Goal: Task Accomplishment & Management: Manage account settings

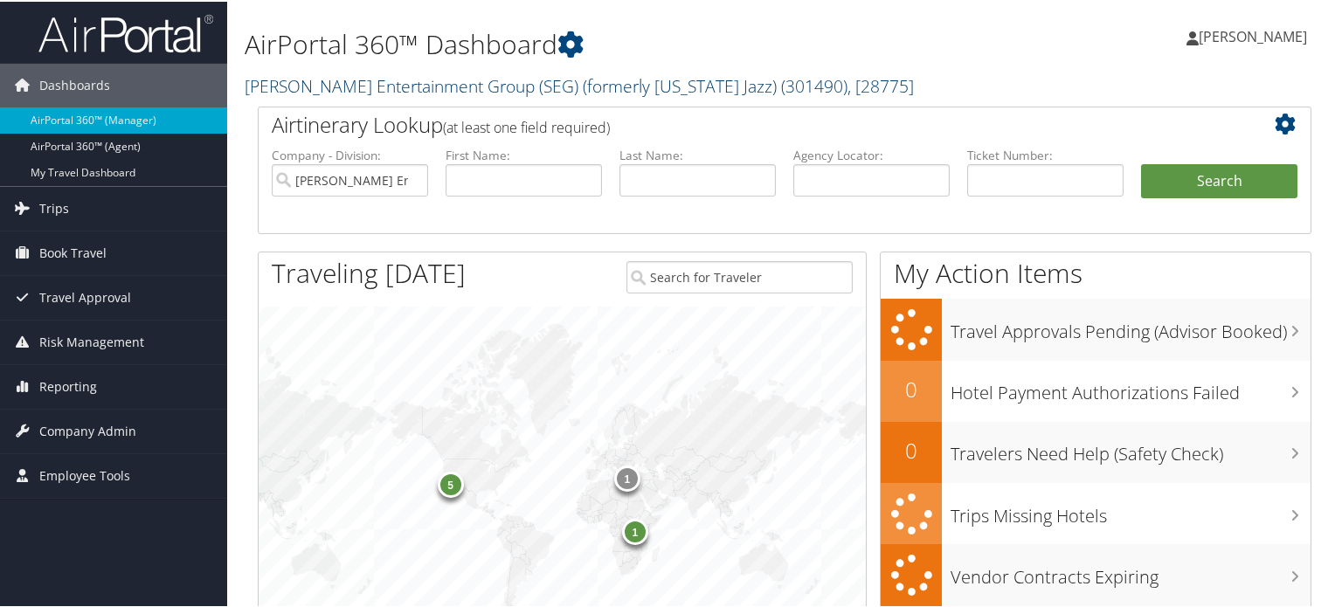
click at [356, 88] on link "Smith Entertainment Group (SEG) (formerly Utah Jazz) ( 301490 ) , [ 28775 ]" at bounding box center [579, 85] width 669 height 24
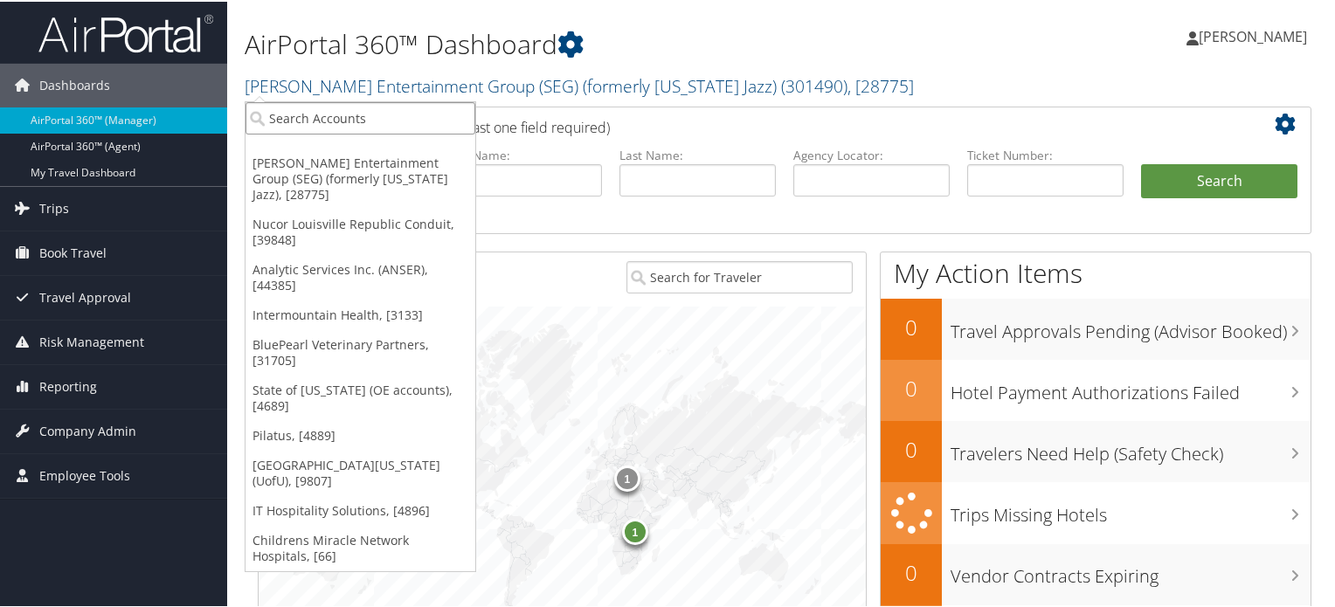
click at [361, 120] on input "search" at bounding box center [360, 116] width 230 height 32
type input "emu"
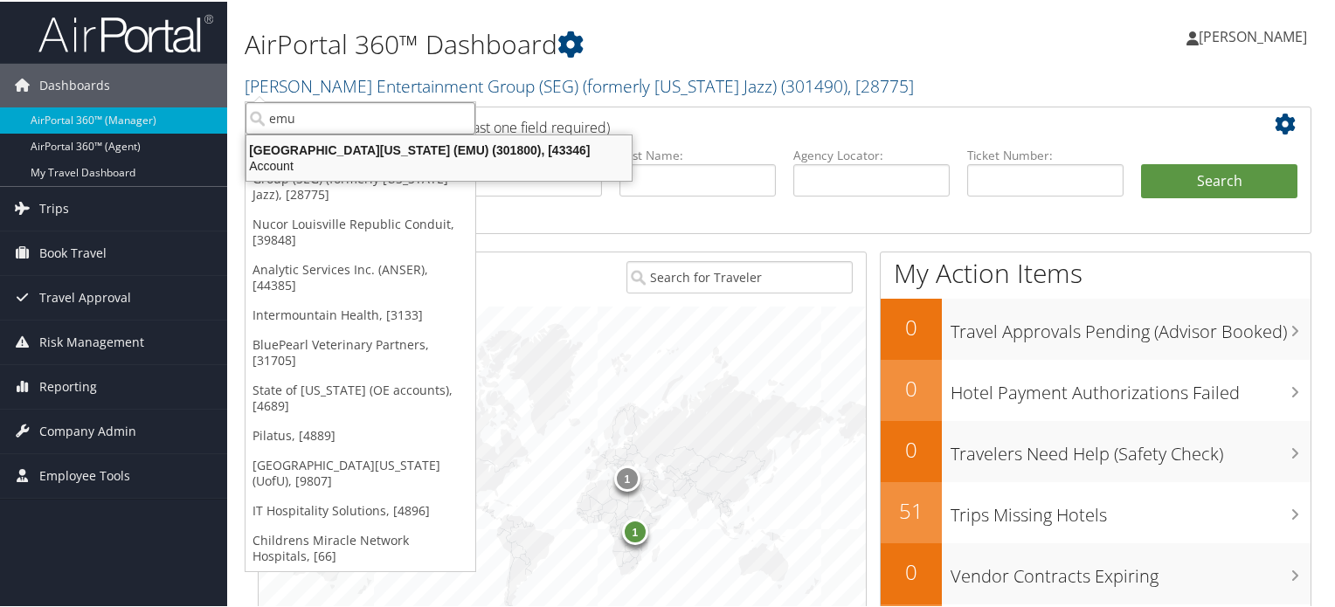
click at [373, 153] on div "Eastern Michigan University (EMU) (301800), [43346]" at bounding box center [439, 149] width 406 height 16
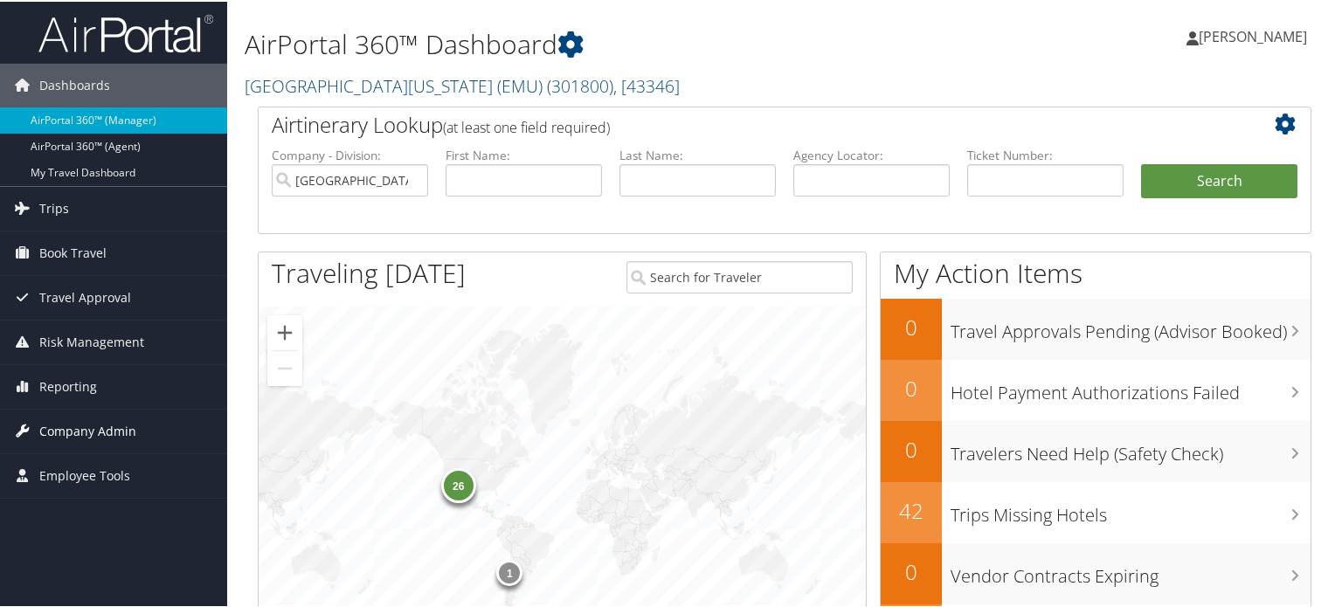
click at [72, 425] on span "Company Admin" at bounding box center [87, 430] width 97 height 44
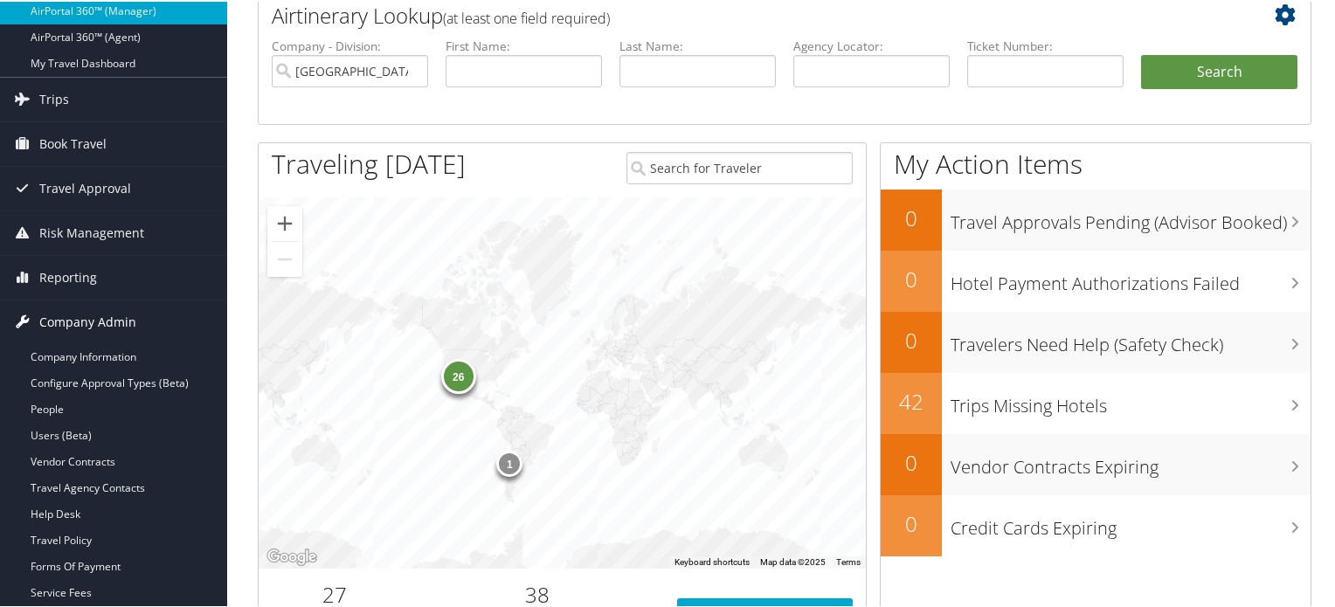
scroll to position [175, 0]
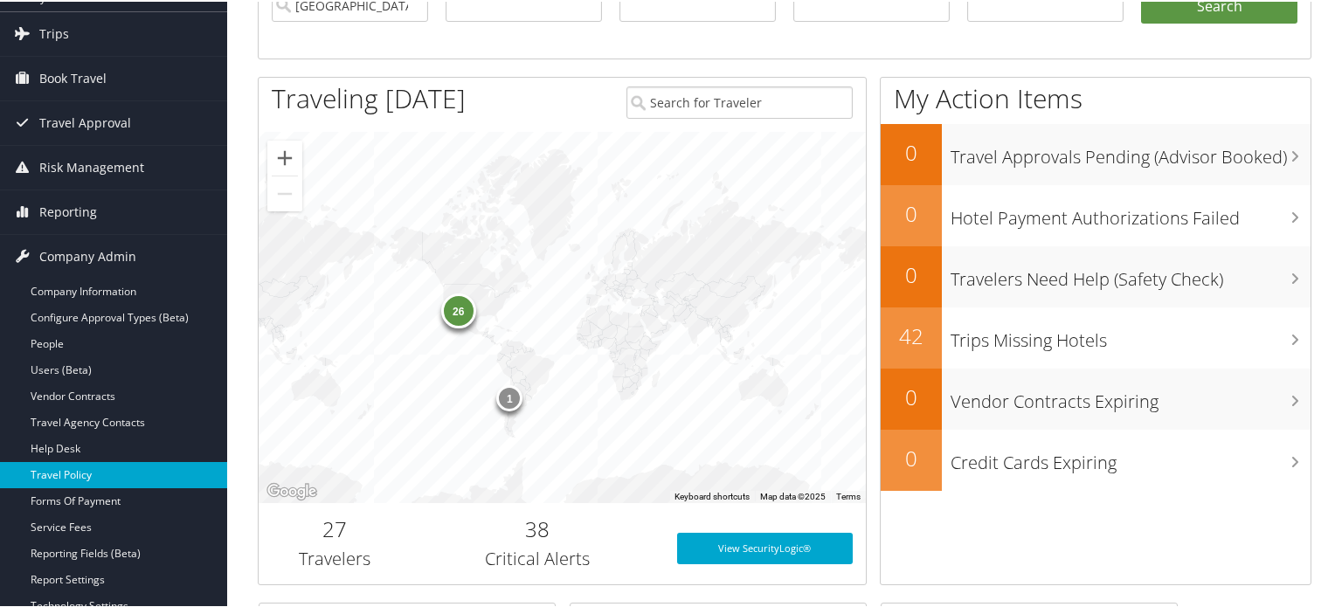
click at [104, 476] on link "Travel Policy" at bounding box center [113, 473] width 227 height 26
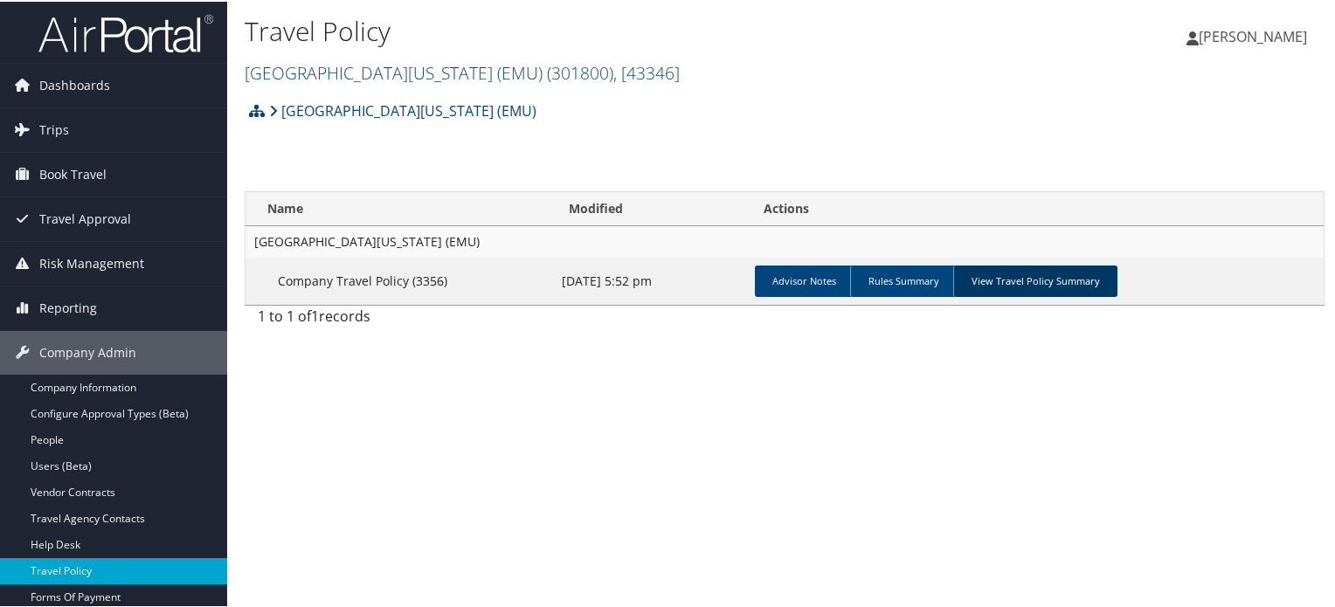
click at [1051, 285] on link "View Travel Policy Summary" at bounding box center [1035, 279] width 164 height 31
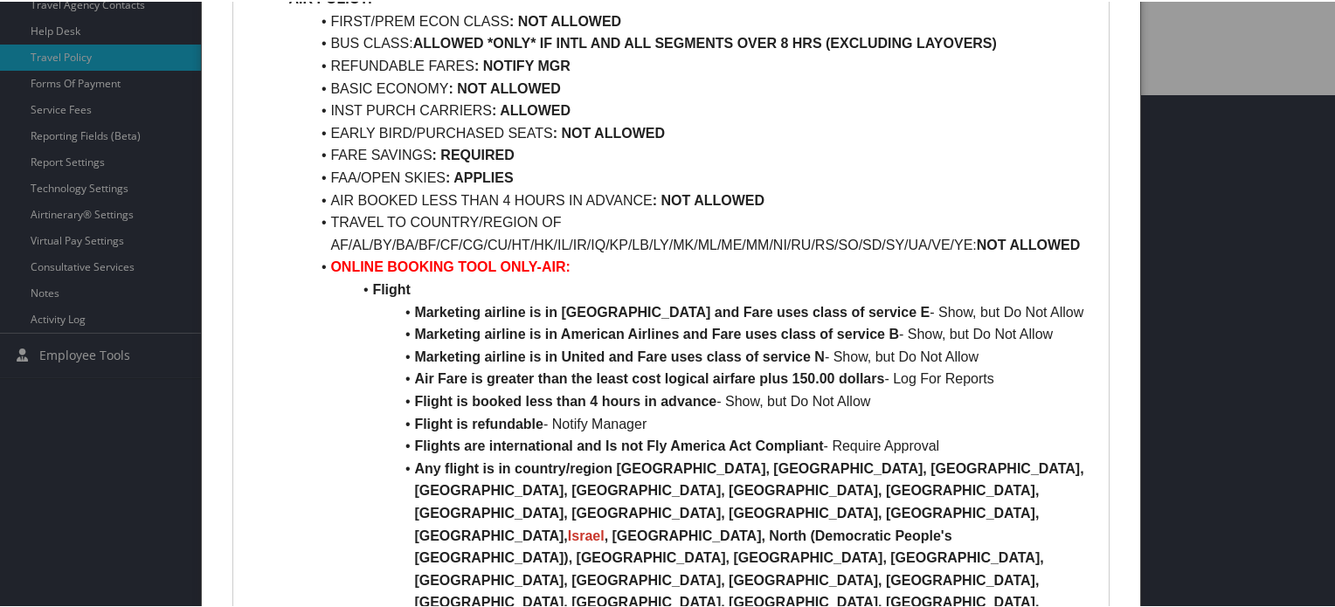
scroll to position [524, 0]
